Goal: Transaction & Acquisition: Purchase product/service

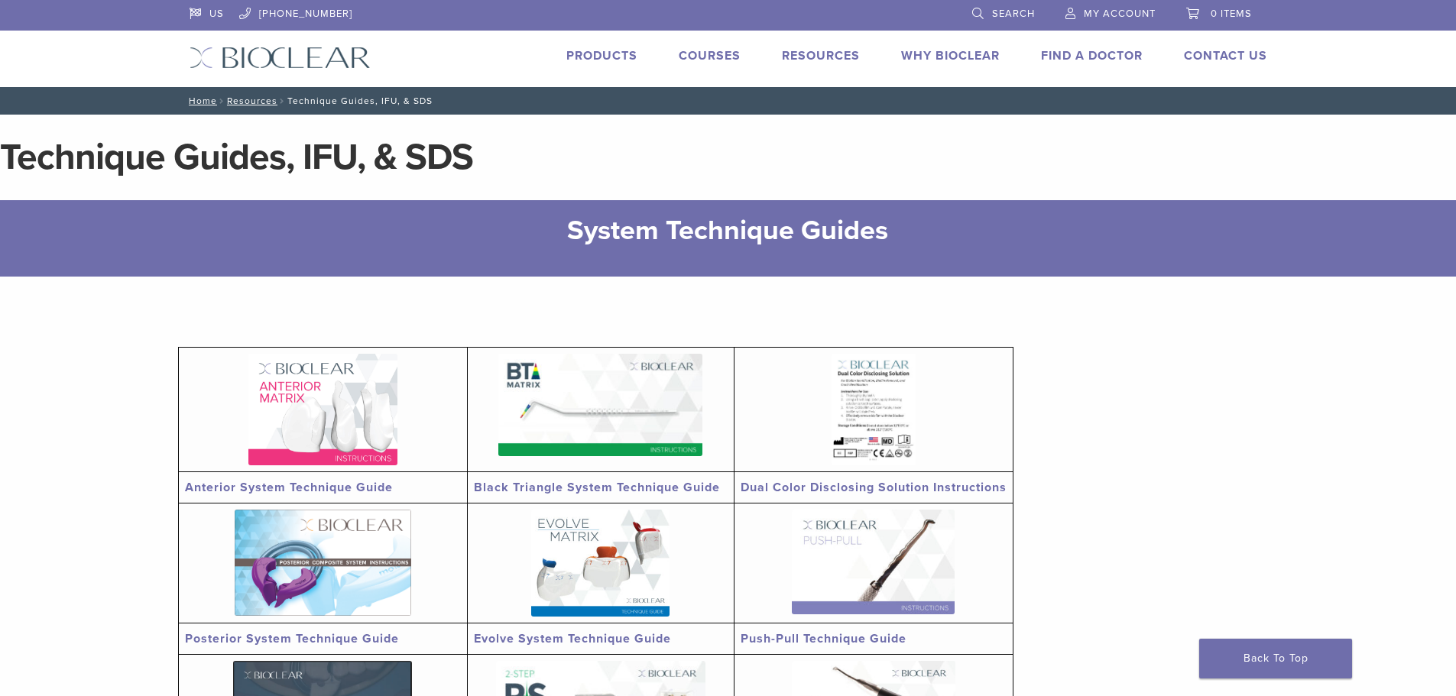
scroll to position [306, 0]
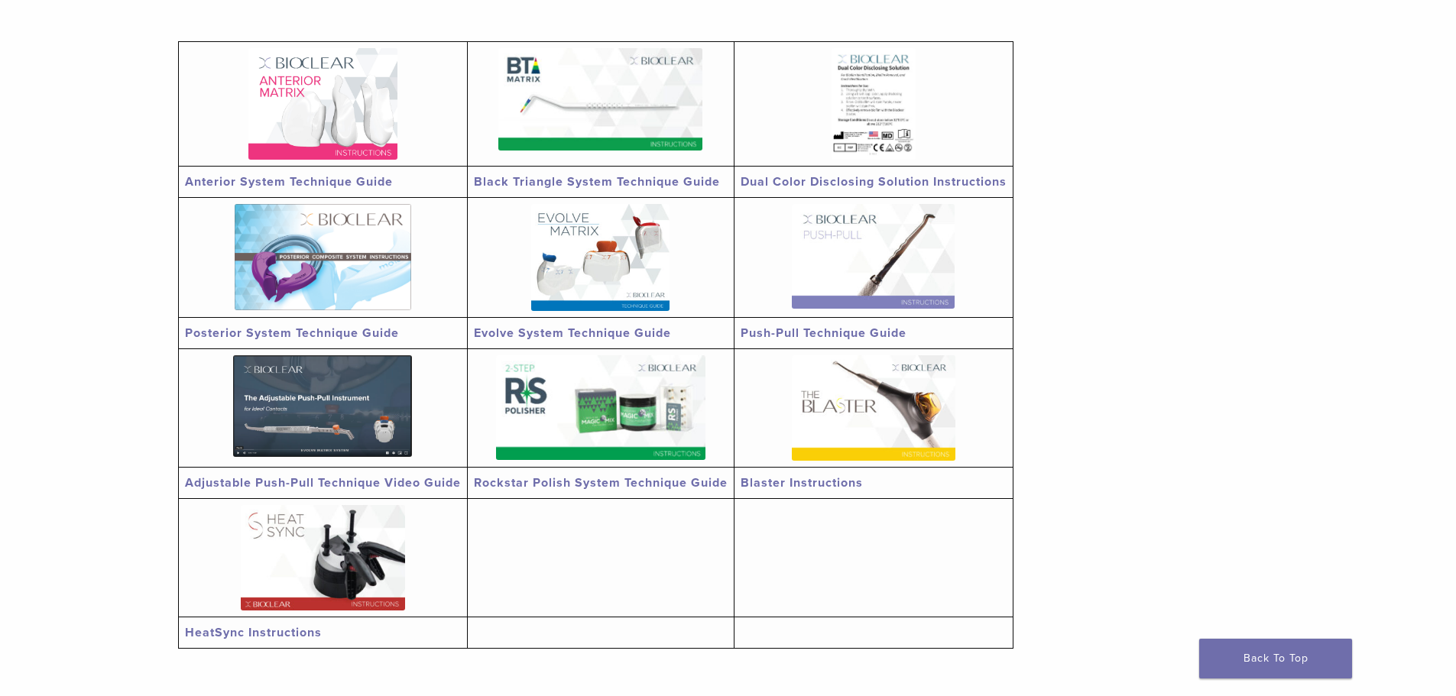
click at [851, 423] on img at bounding box center [874, 407] width 164 height 105
click at [582, 260] on img at bounding box center [600, 257] width 138 height 107
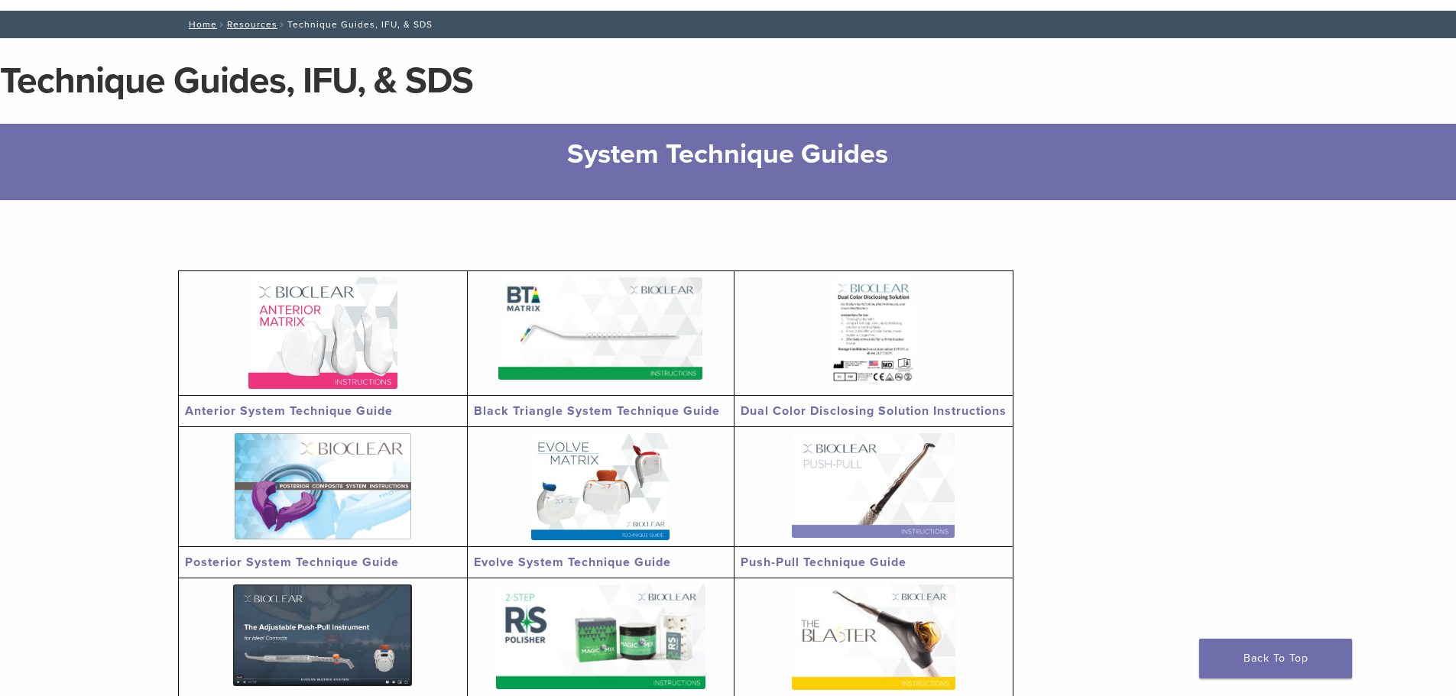
scroll to position [0, 0]
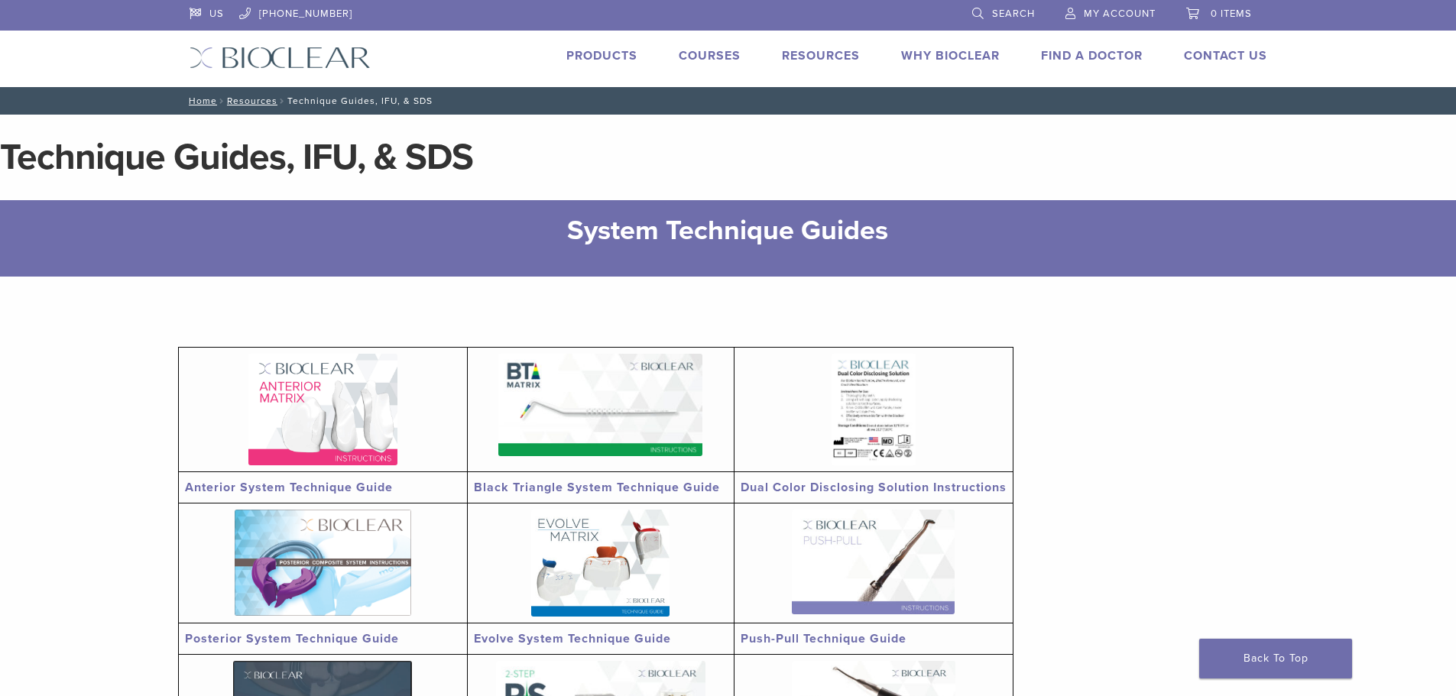
click at [602, 53] on link "Products" at bounding box center [601, 55] width 71 height 15
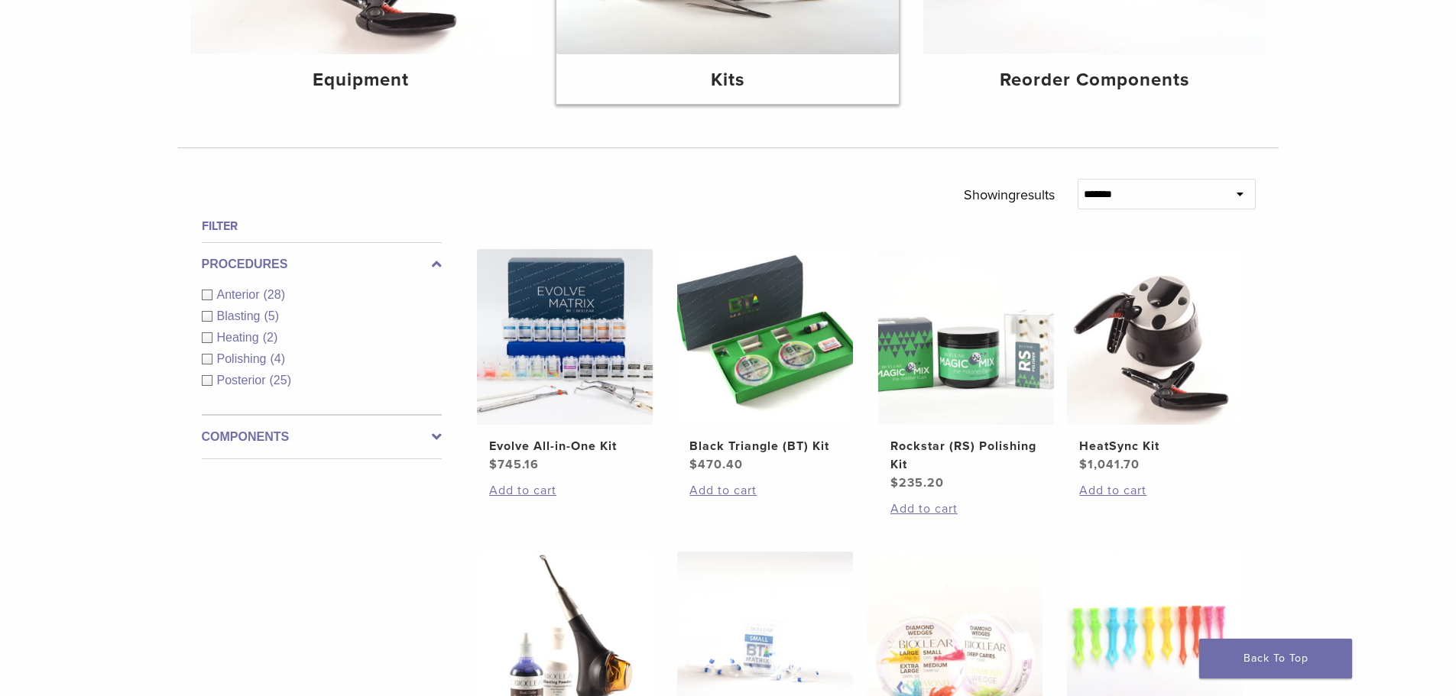
scroll to position [459, 0]
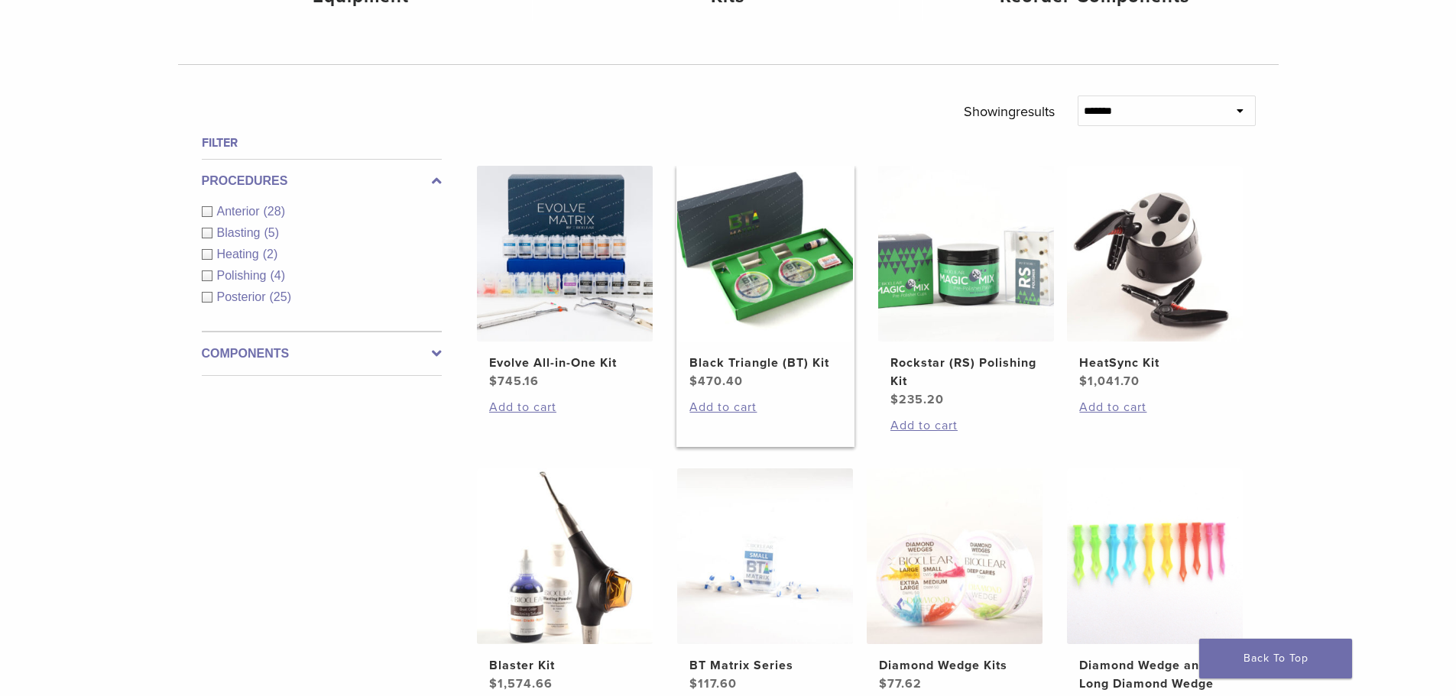
click at [744, 289] on img at bounding box center [765, 254] width 176 height 176
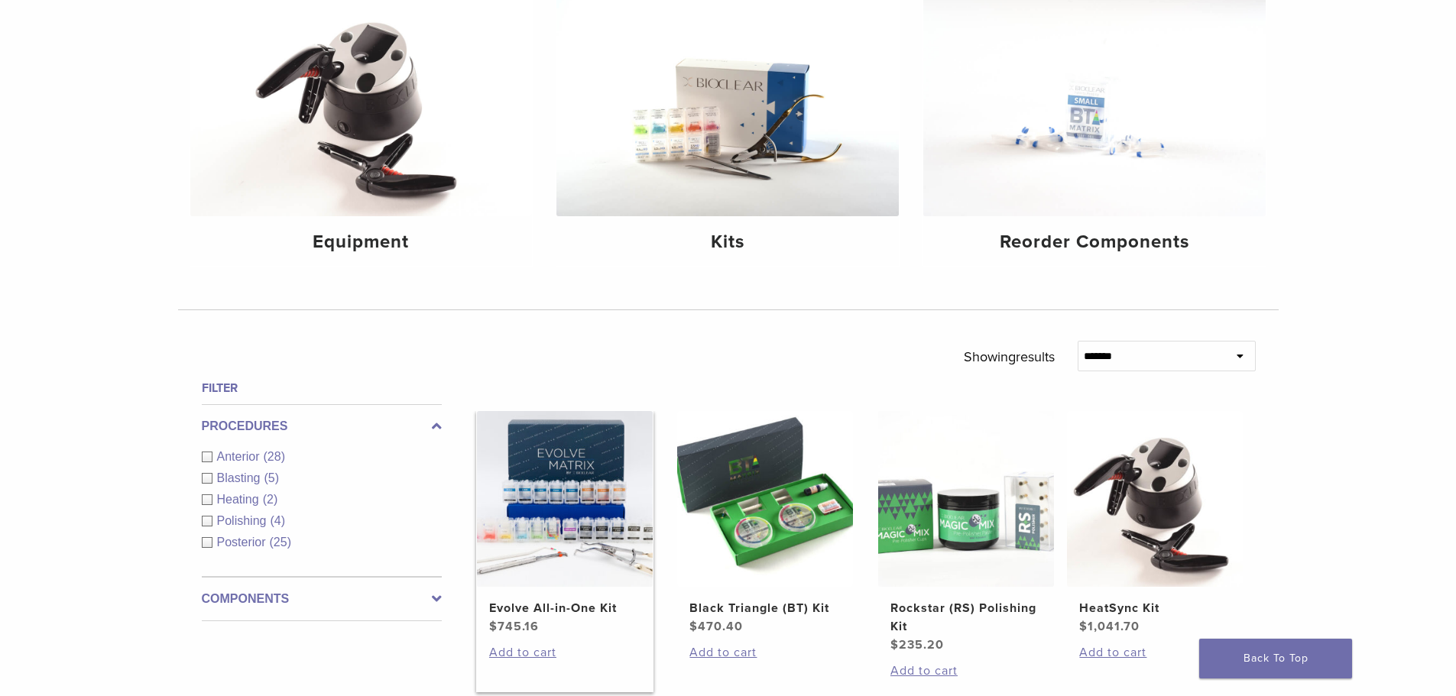
scroll to position [0, 0]
